Goal: Navigation & Orientation: Find specific page/section

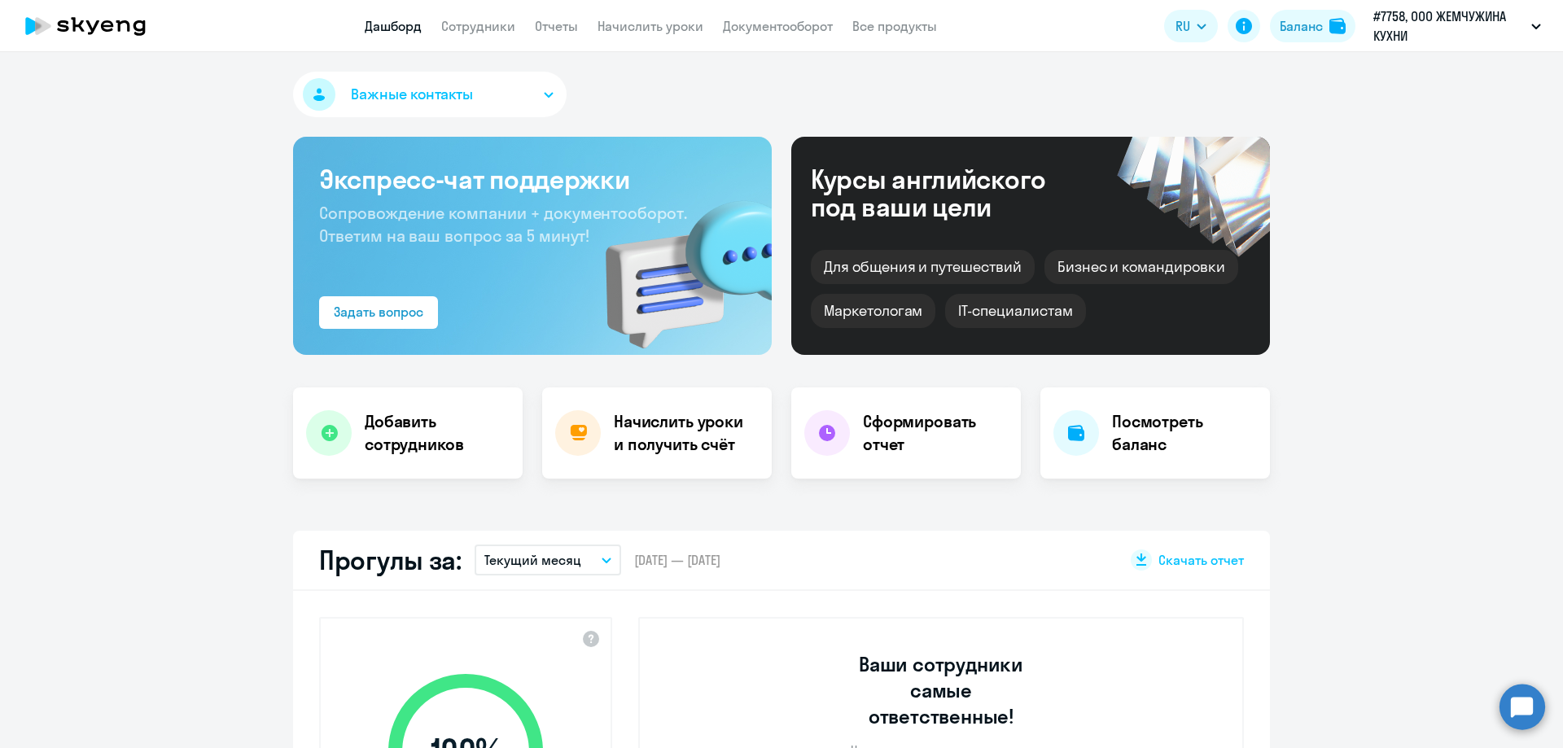
select select "30"
click at [413, 107] on button "Важные контакты" at bounding box center [429, 95] width 273 height 46
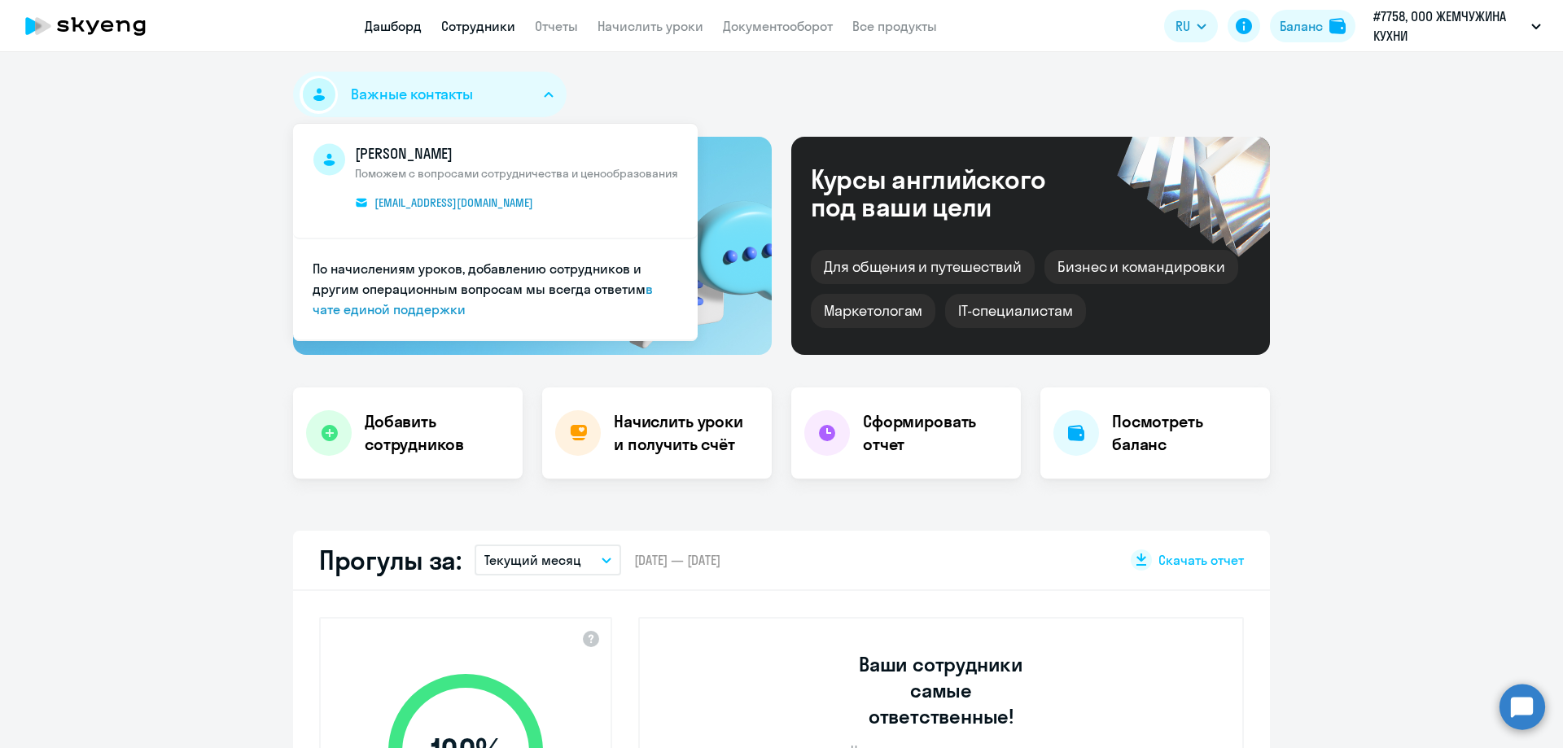
click at [488, 31] on link "Сотрудники" at bounding box center [478, 26] width 74 height 16
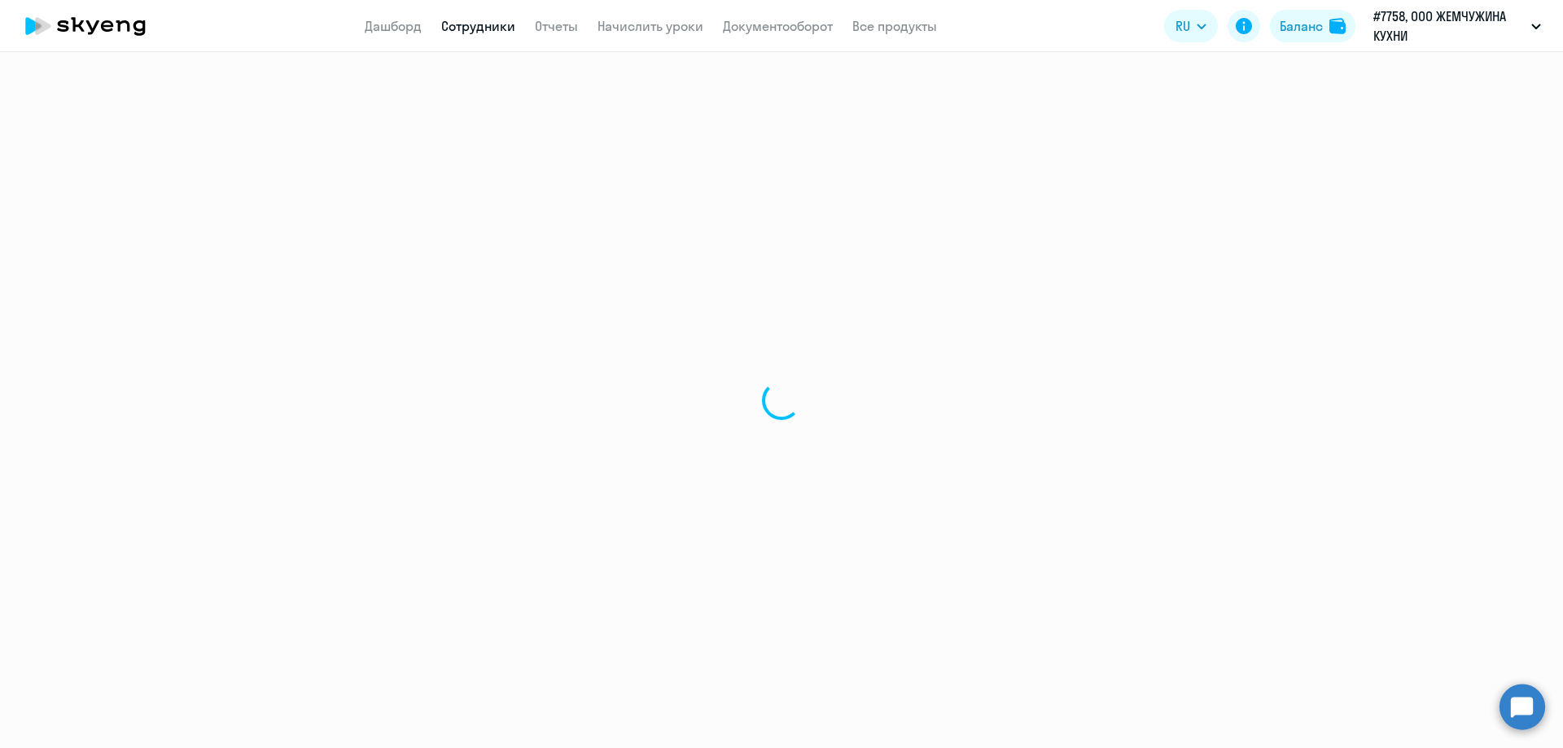
select select "30"
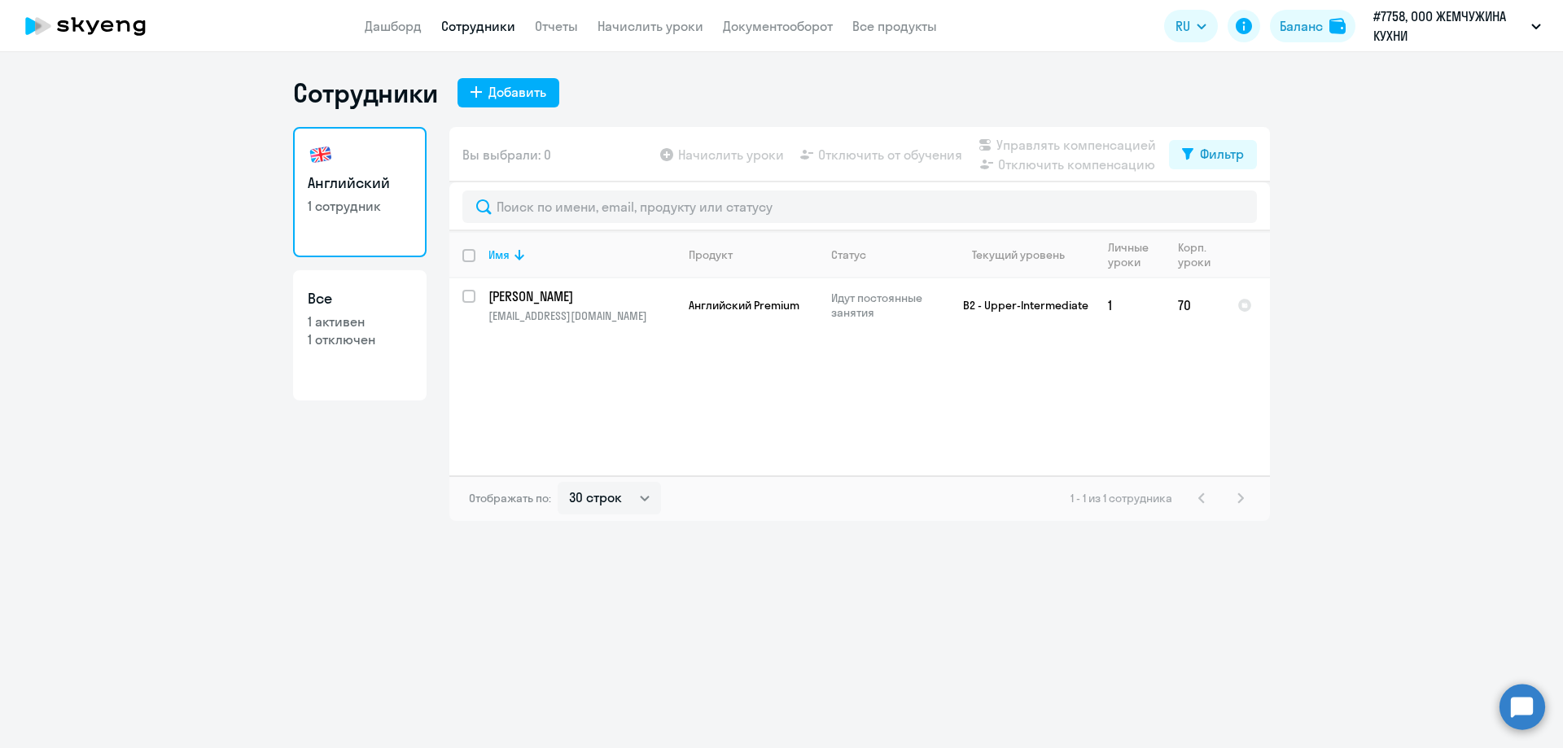
click at [97, 17] on icon at bounding box center [85, 26] width 143 height 41
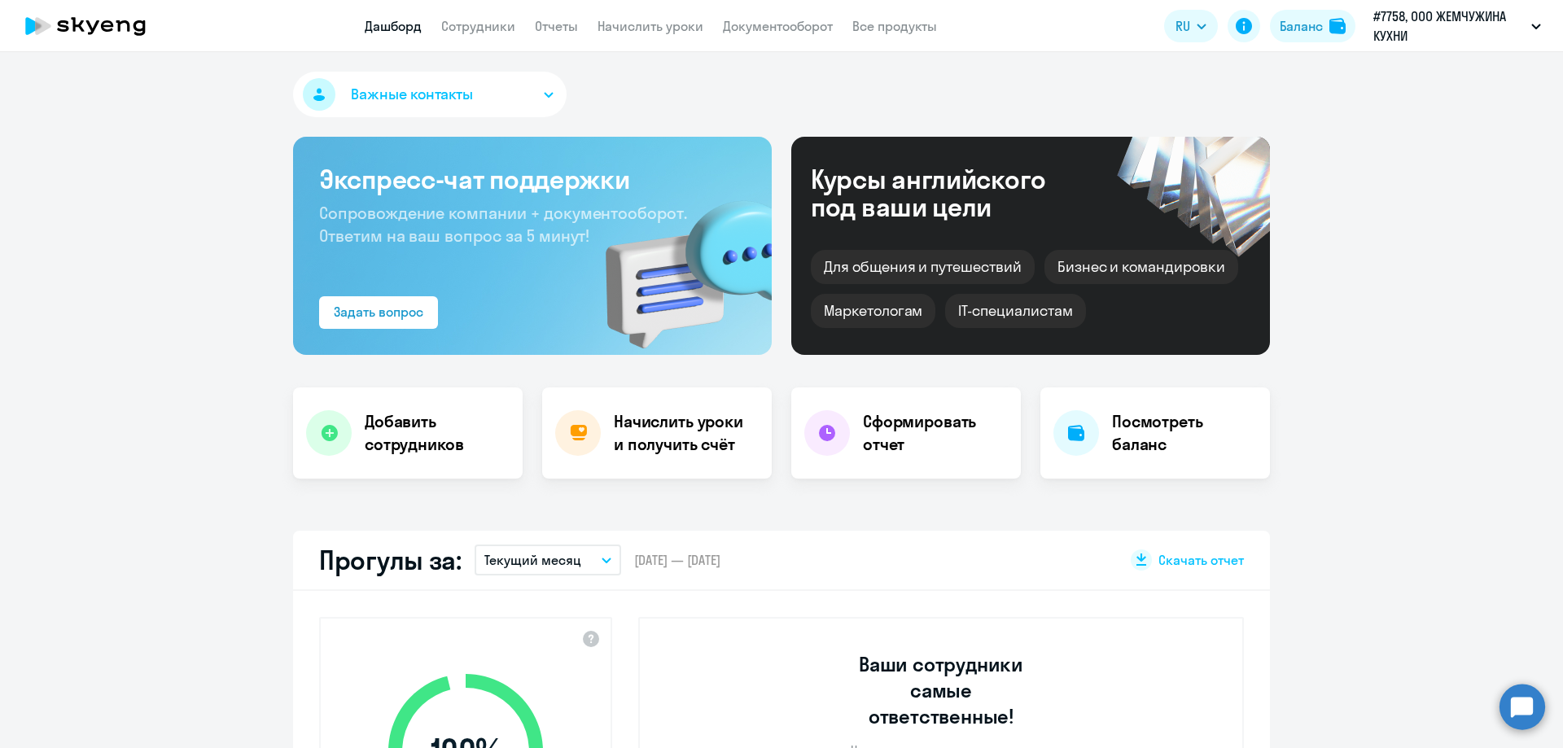
select select "30"
click at [50, 29] on icon at bounding box center [85, 26] width 143 height 41
